Goal: Information Seeking & Learning: Learn about a topic

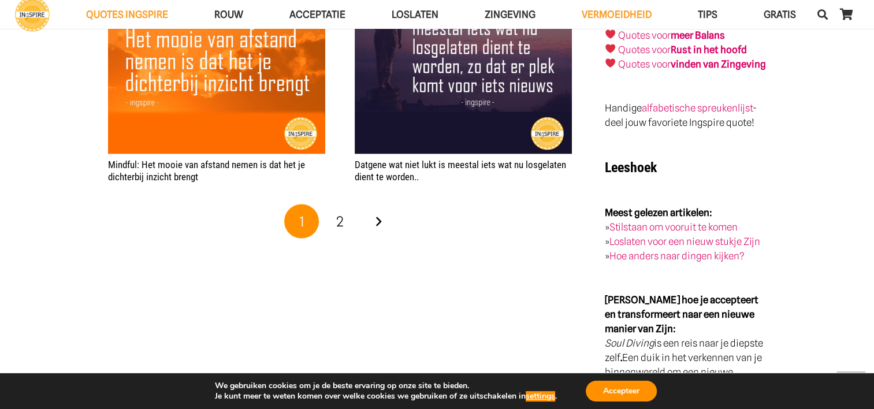
scroll to position [2370, 0]
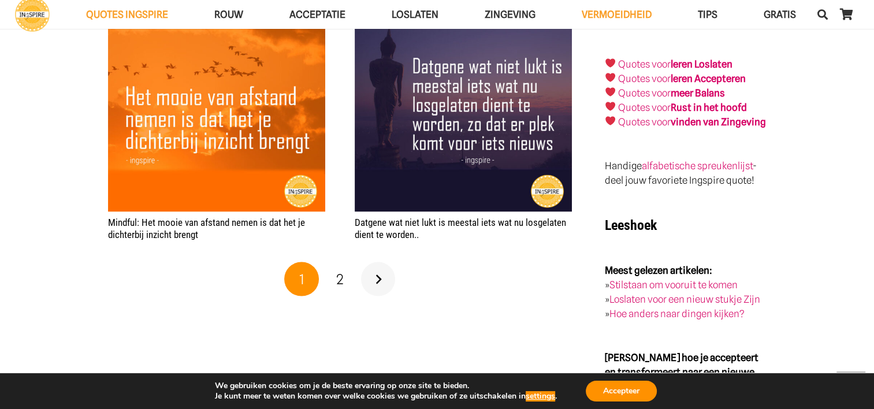
click at [377, 279] on link "Volgende" at bounding box center [378, 279] width 35 height 35
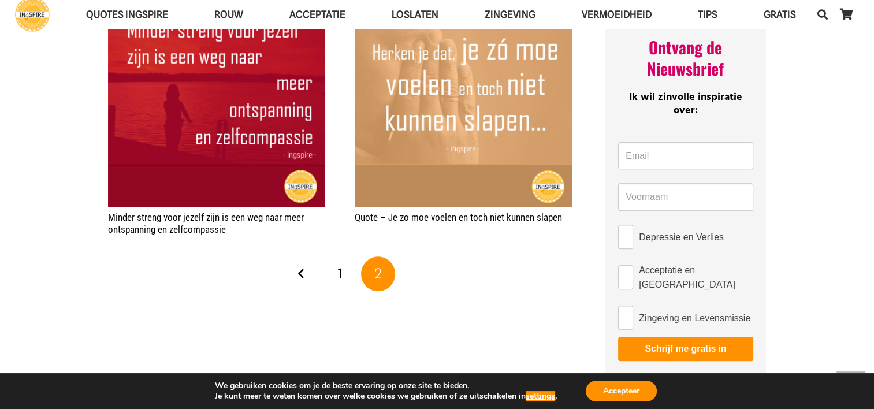
scroll to position [925, 0]
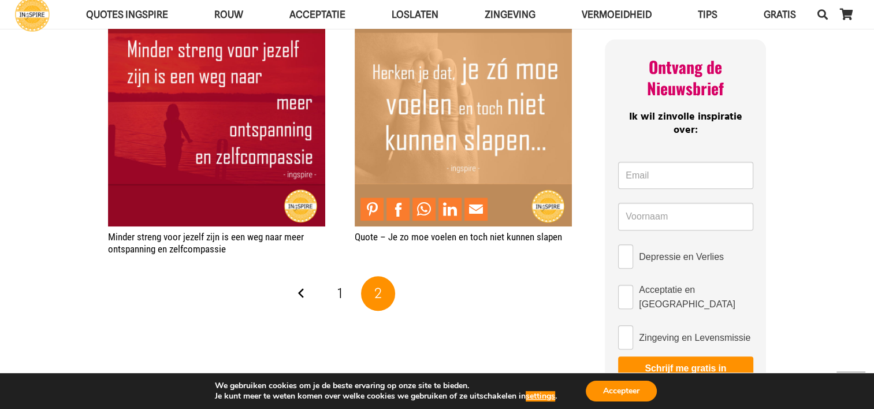
click at [391, 125] on img "Quote – Je zo moe voelen en toch niet kunnen slapen" at bounding box center [463, 117] width 217 height 217
